Goal: Obtain resource: Download file/media

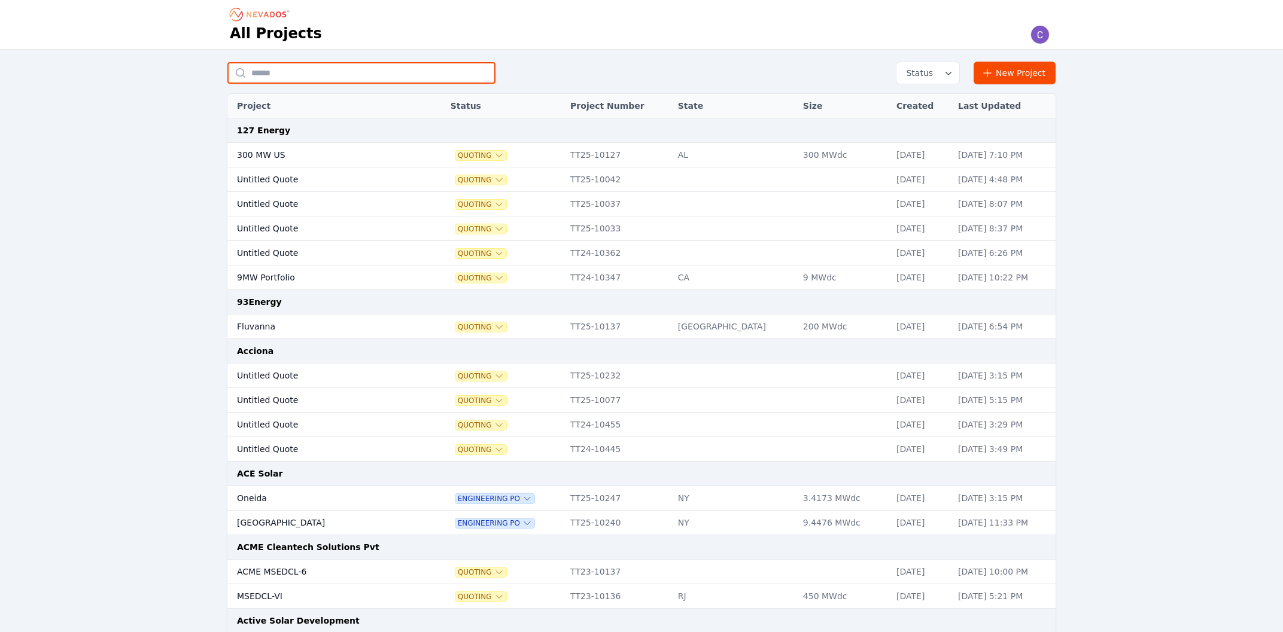
click at [306, 74] on input "text" at bounding box center [361, 73] width 268 height 22
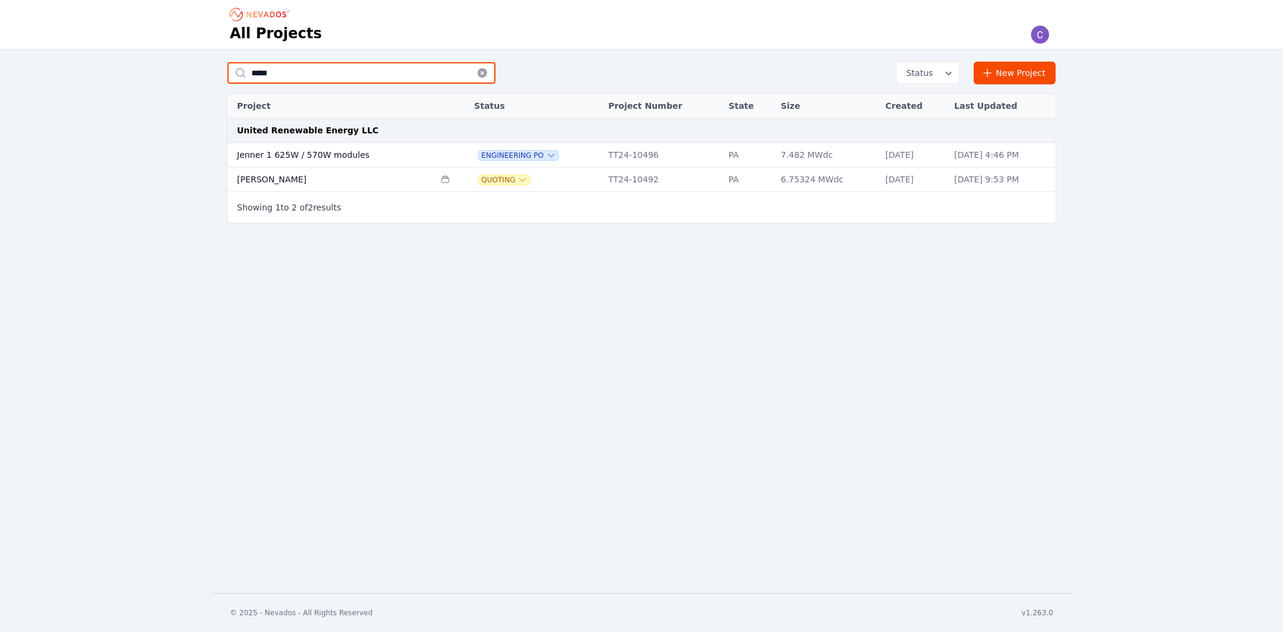
type input "*****"
click at [309, 164] on td "Jenner 1 625W / 570W modules" at bounding box center [330, 155] width 207 height 25
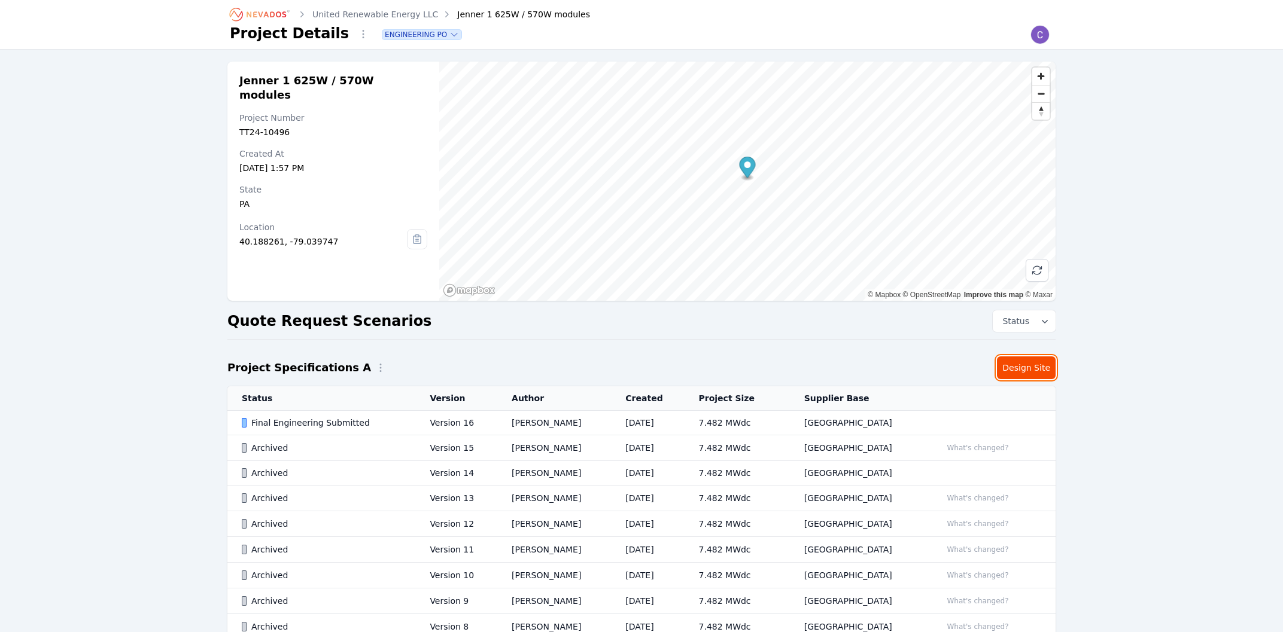
click at [1021, 370] on link "Design Site" at bounding box center [1026, 368] width 59 height 23
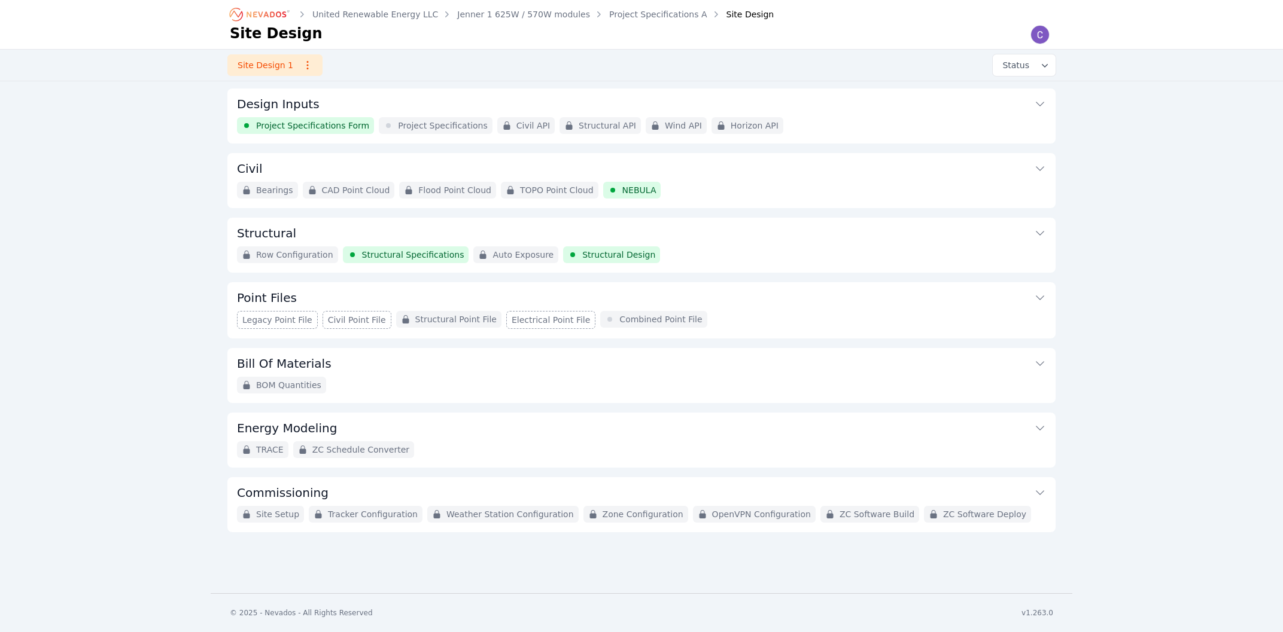
click at [361, 104] on button "Design Inputs" at bounding box center [641, 103] width 809 height 29
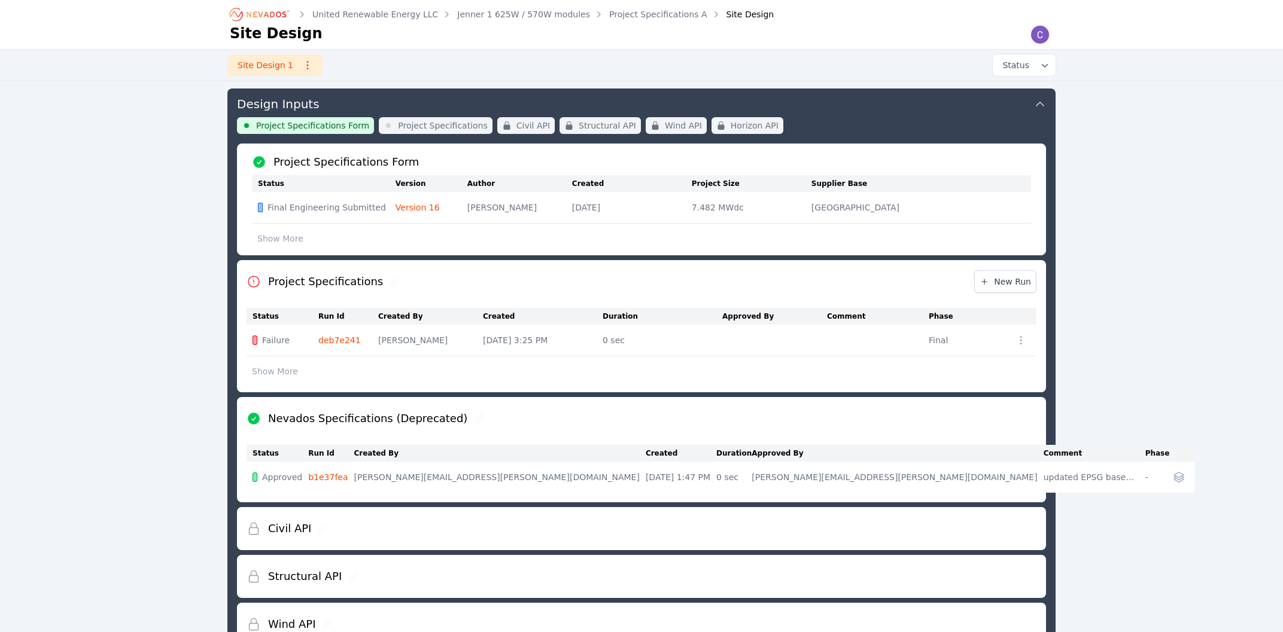
click at [339, 107] on button "Design Inputs" at bounding box center [641, 103] width 809 height 29
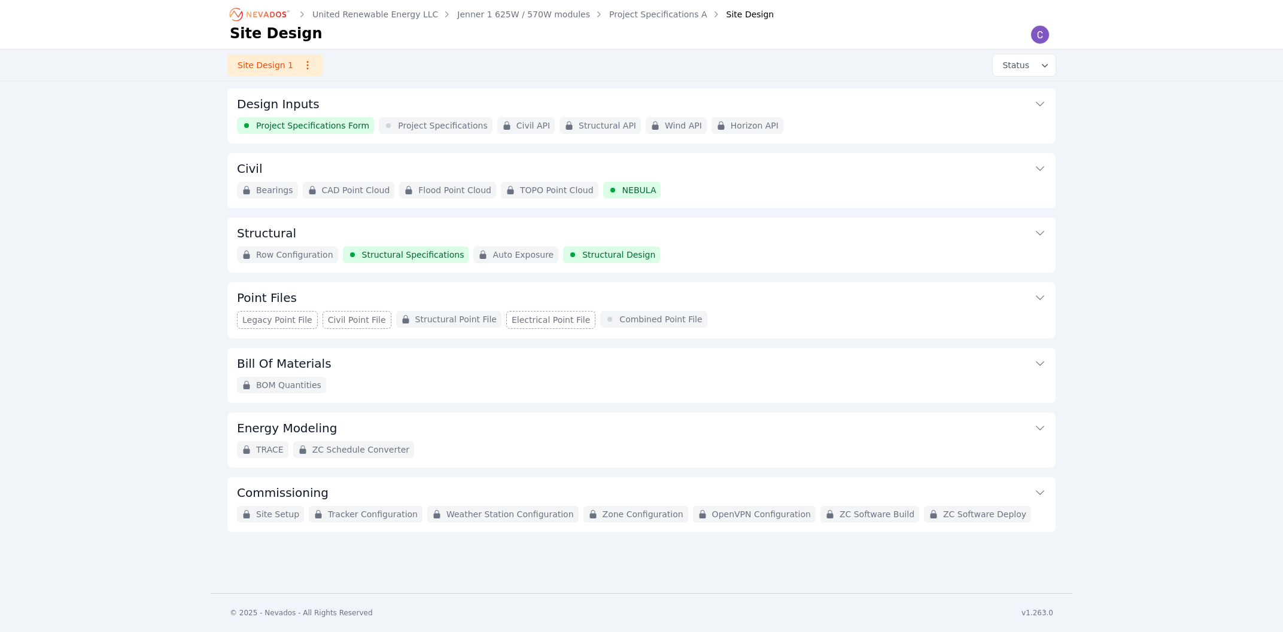
click at [326, 229] on button "Structural" at bounding box center [641, 232] width 809 height 29
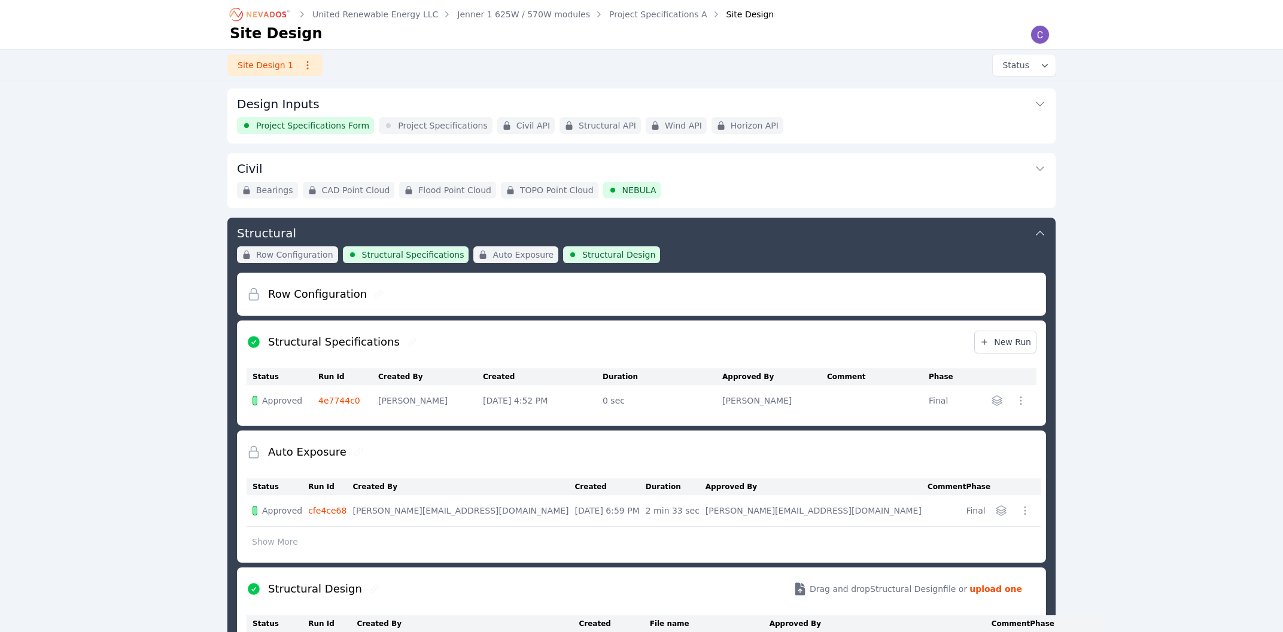
scroll to position [128, 0]
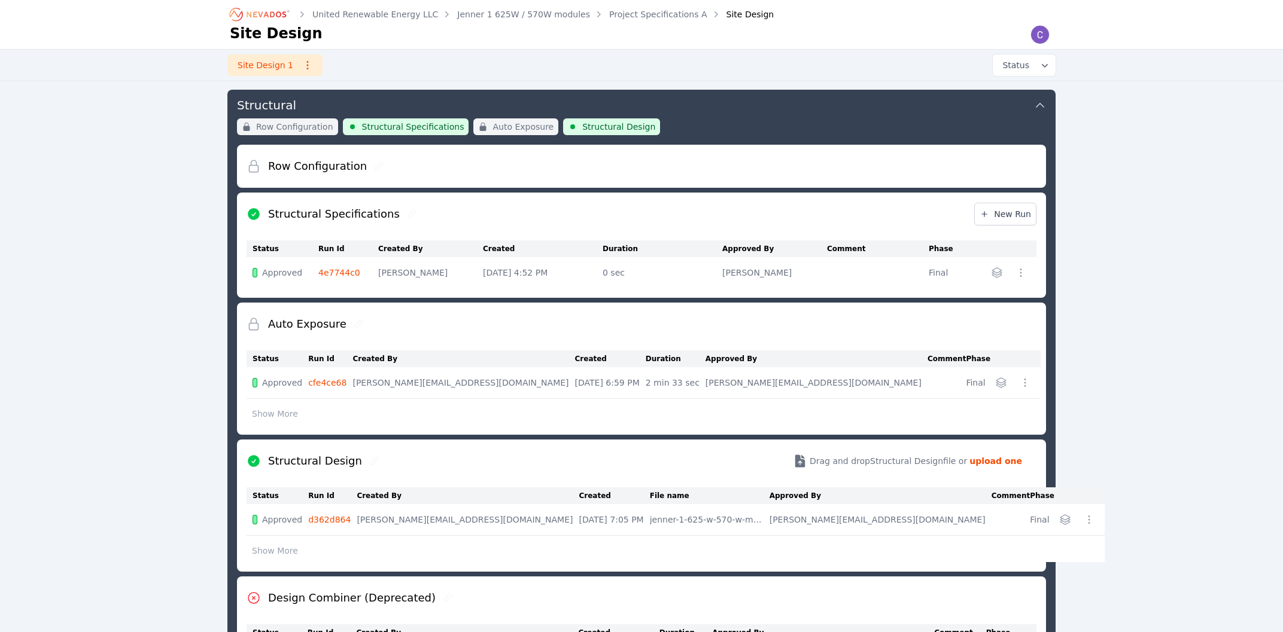
click at [1003, 382] on button "button" at bounding box center [1000, 382] width 19 height 19
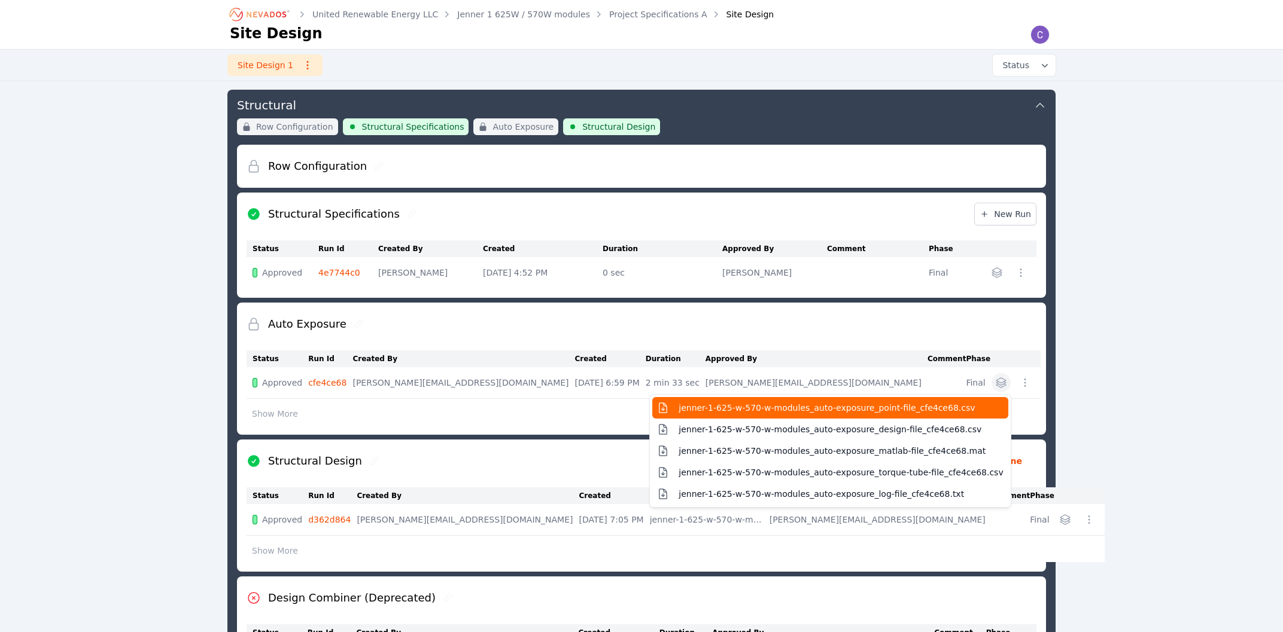
click at [920, 414] on button "jenner-1-625-w-570-w-modules_auto-exposure_point-file_cfe4ce68.csv" at bounding box center [829, 408] width 355 height 22
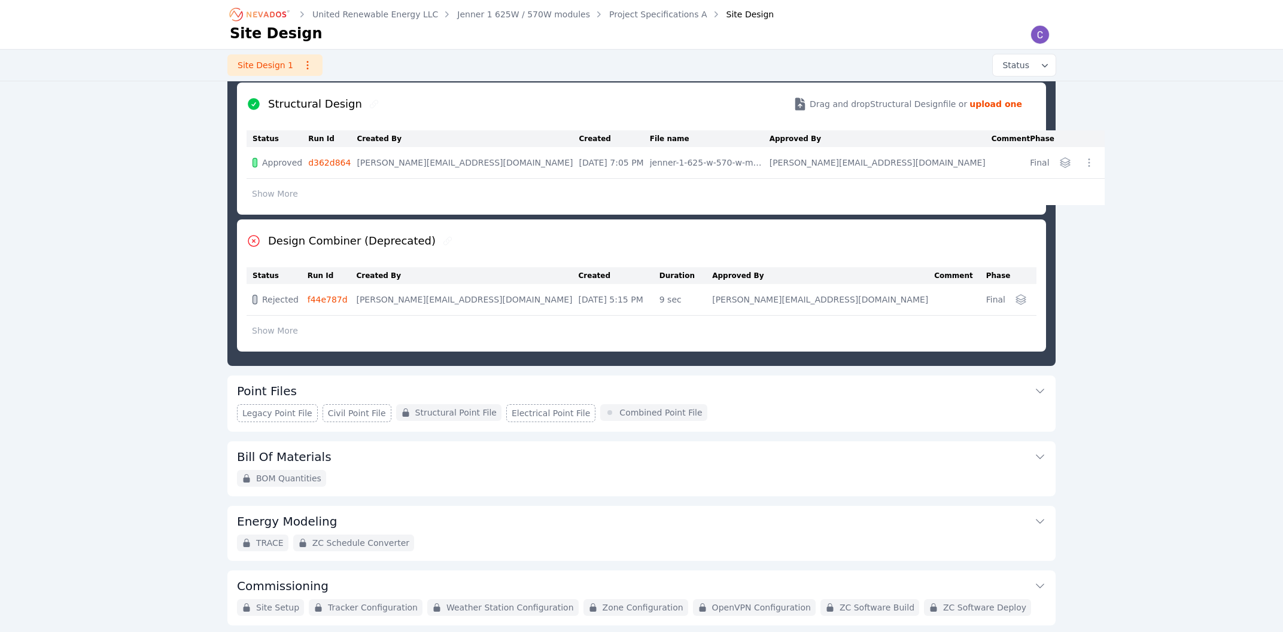
scroll to position [528, 0]
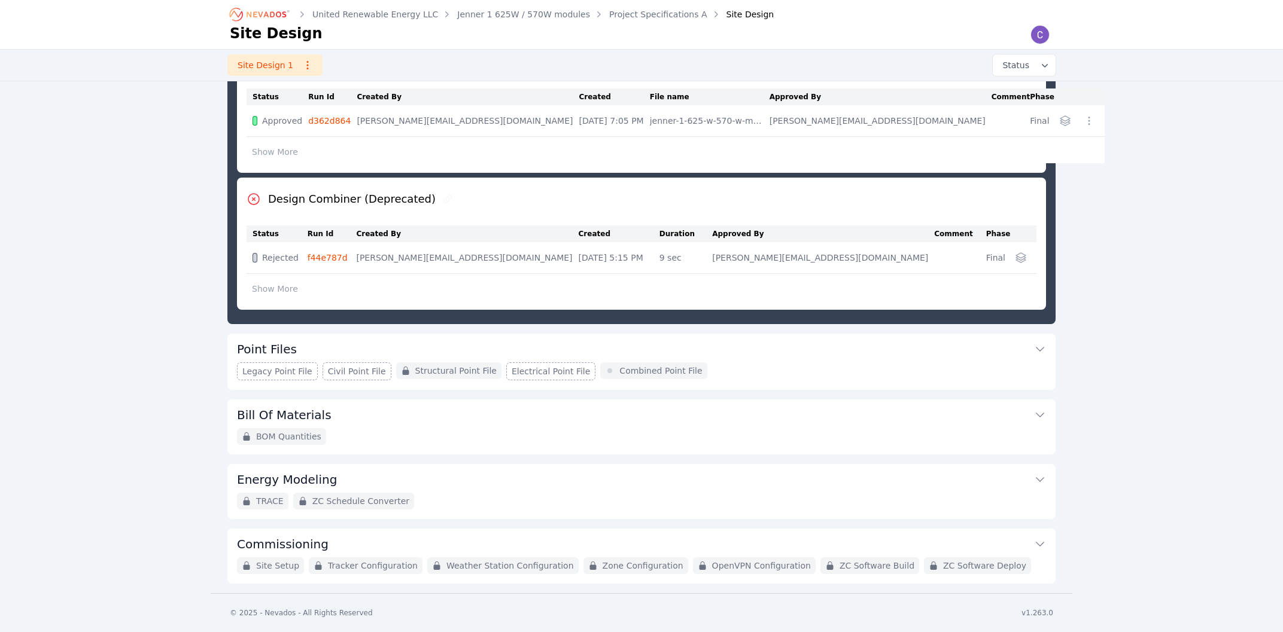
click at [333, 346] on button "Point Files" at bounding box center [641, 348] width 809 height 29
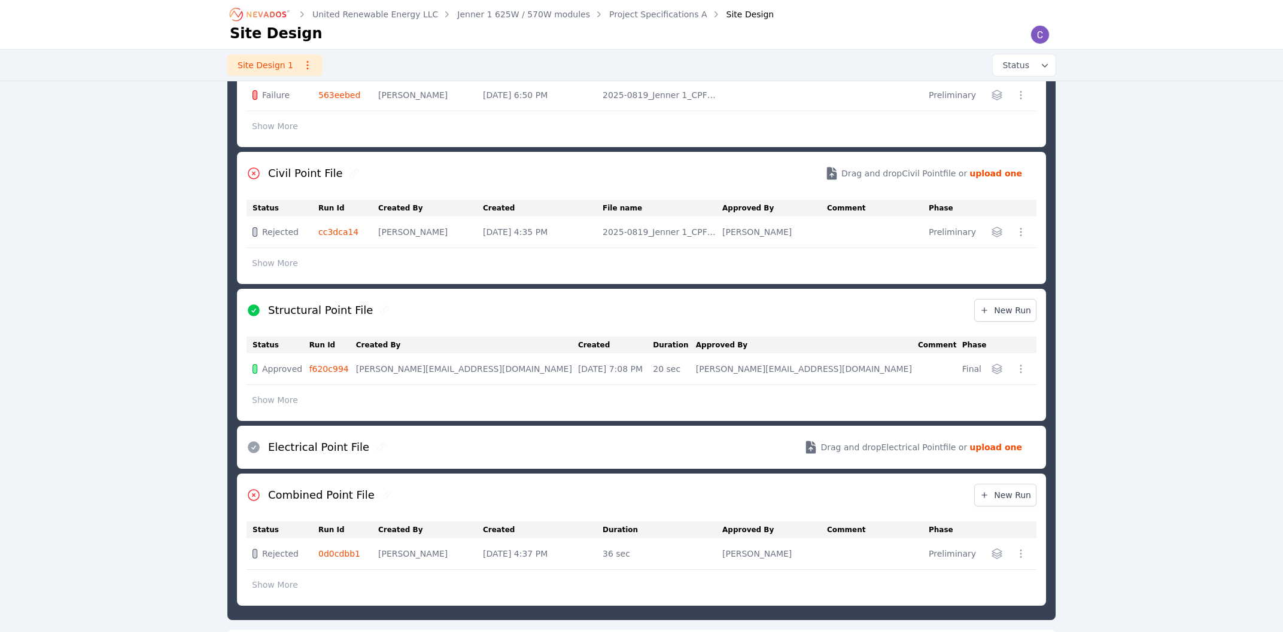
scroll to position [643, 0]
